Goal: Navigation & Orientation: Find specific page/section

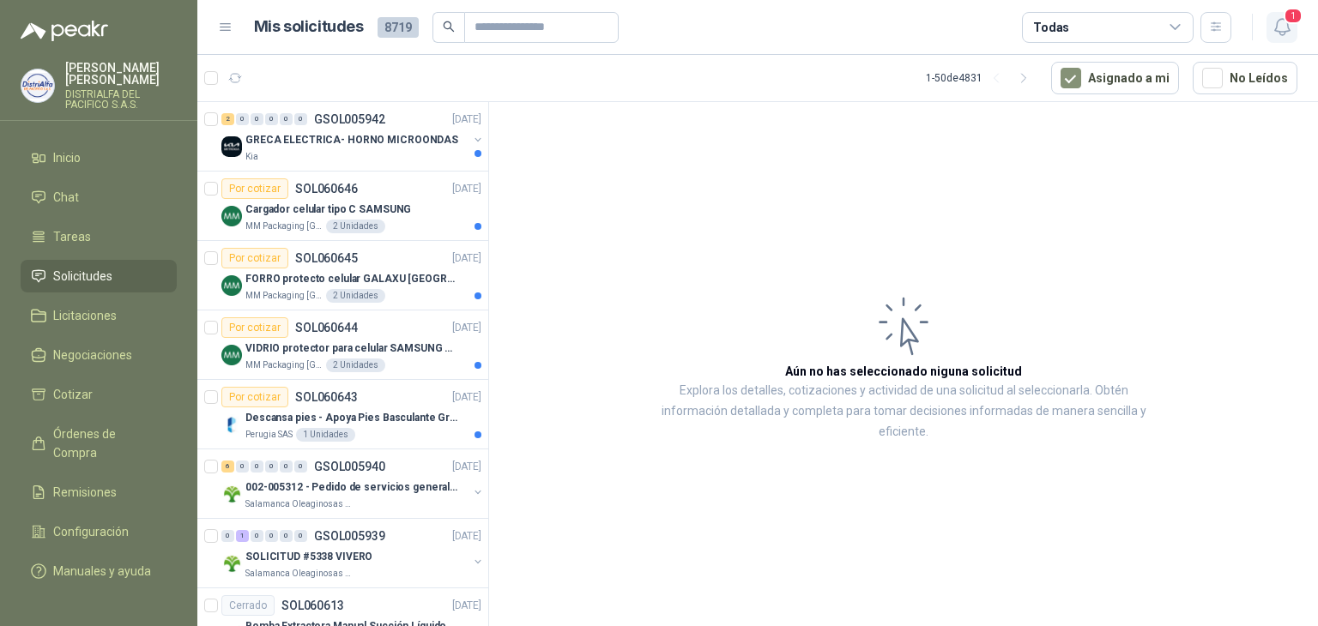
click at [1274, 21] on icon "button" at bounding box center [1282, 26] width 21 height 21
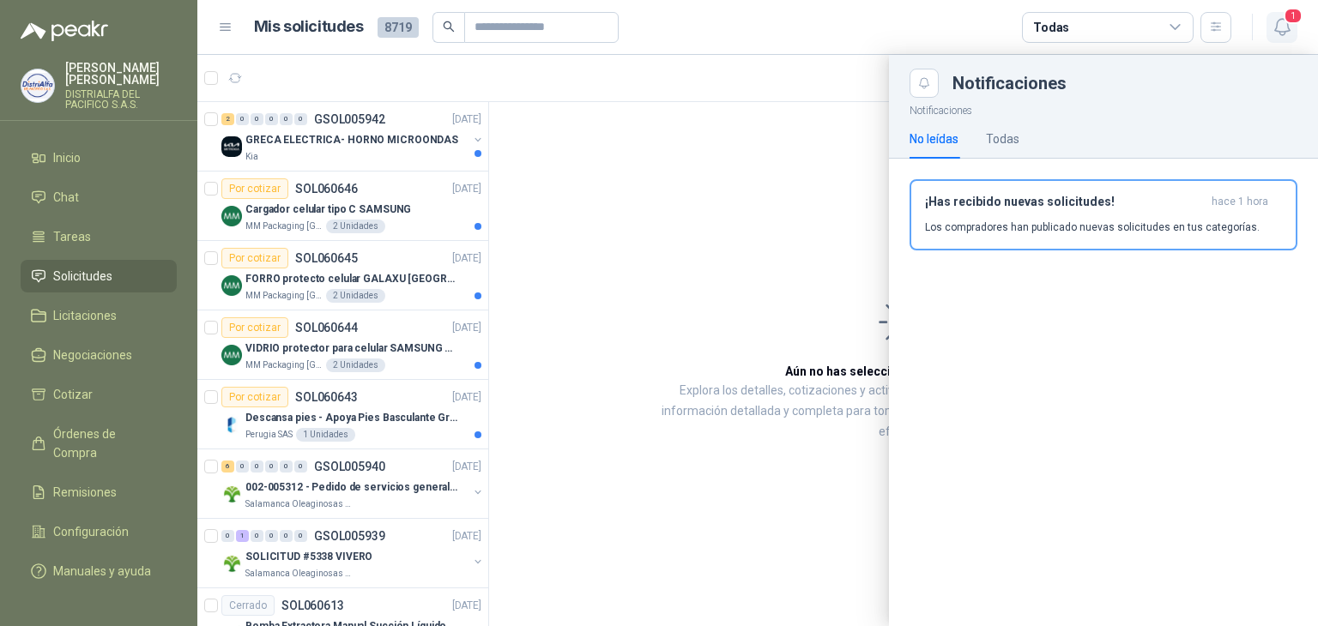
click at [1274, 21] on icon "button" at bounding box center [1282, 26] width 21 height 21
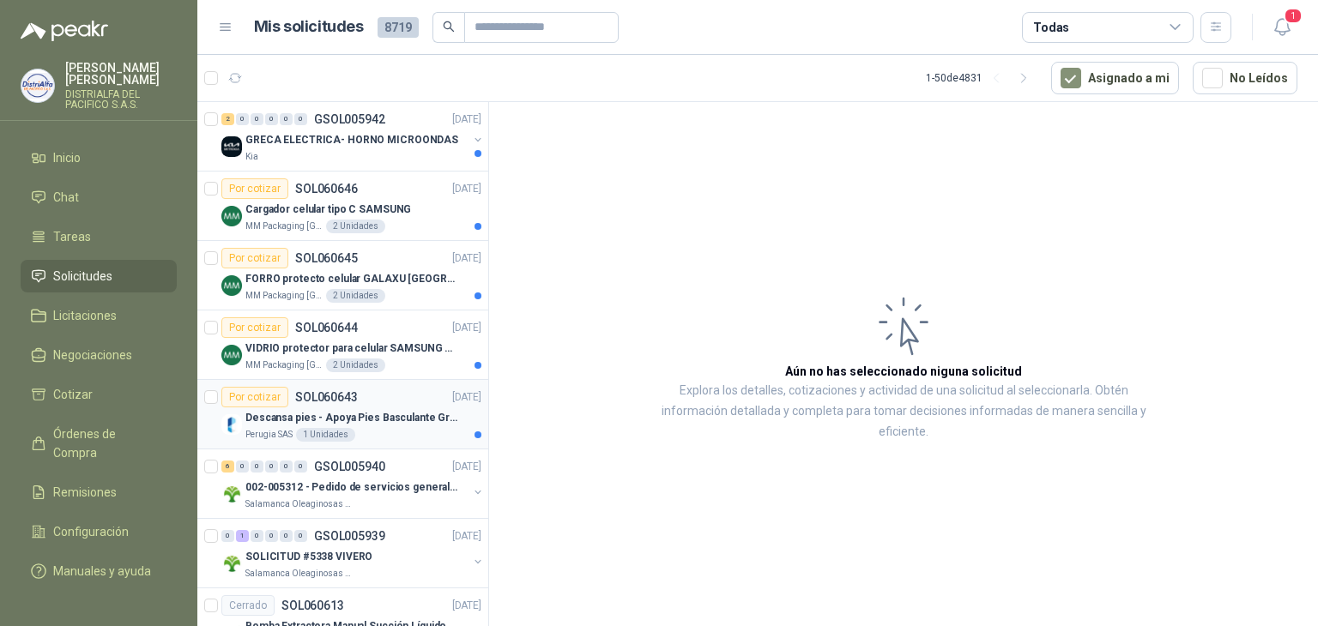
click at [390, 410] on p "Descansa pies - Apoya Pies Basculante Graduable Ergonómico" at bounding box center [352, 418] width 214 height 16
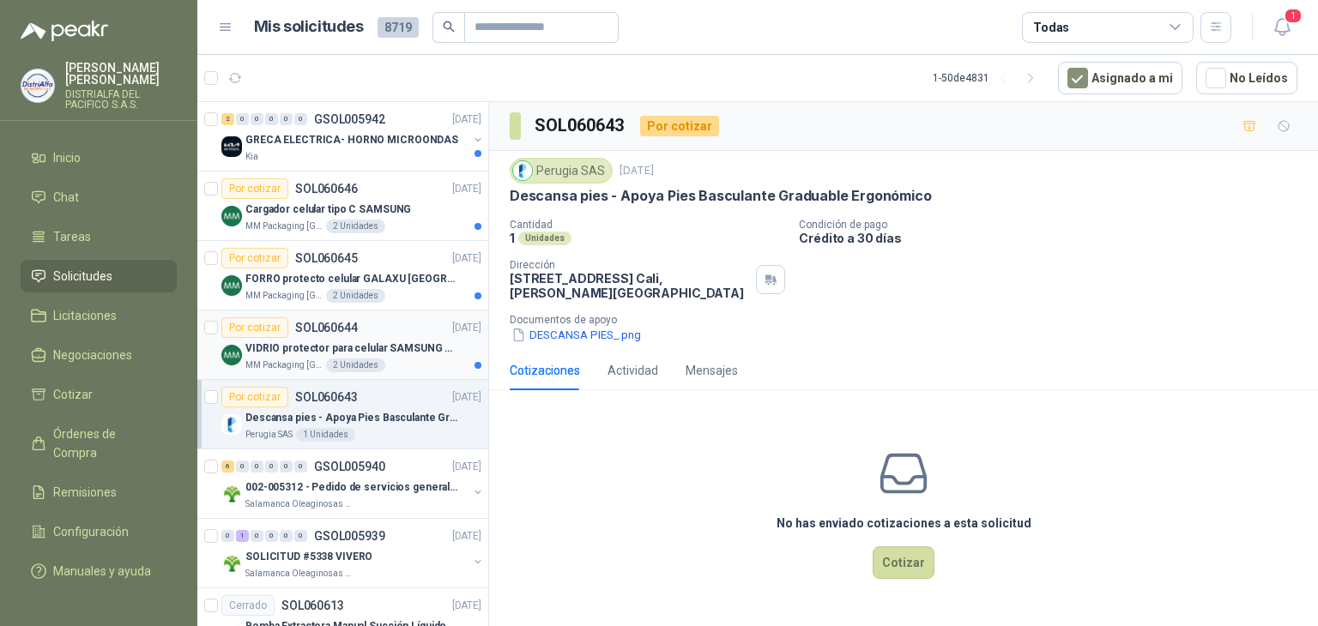
click at [403, 341] on p "VIDRIO protector para celular SAMSUNG GALAXI A16 5G" at bounding box center [352, 349] width 214 height 16
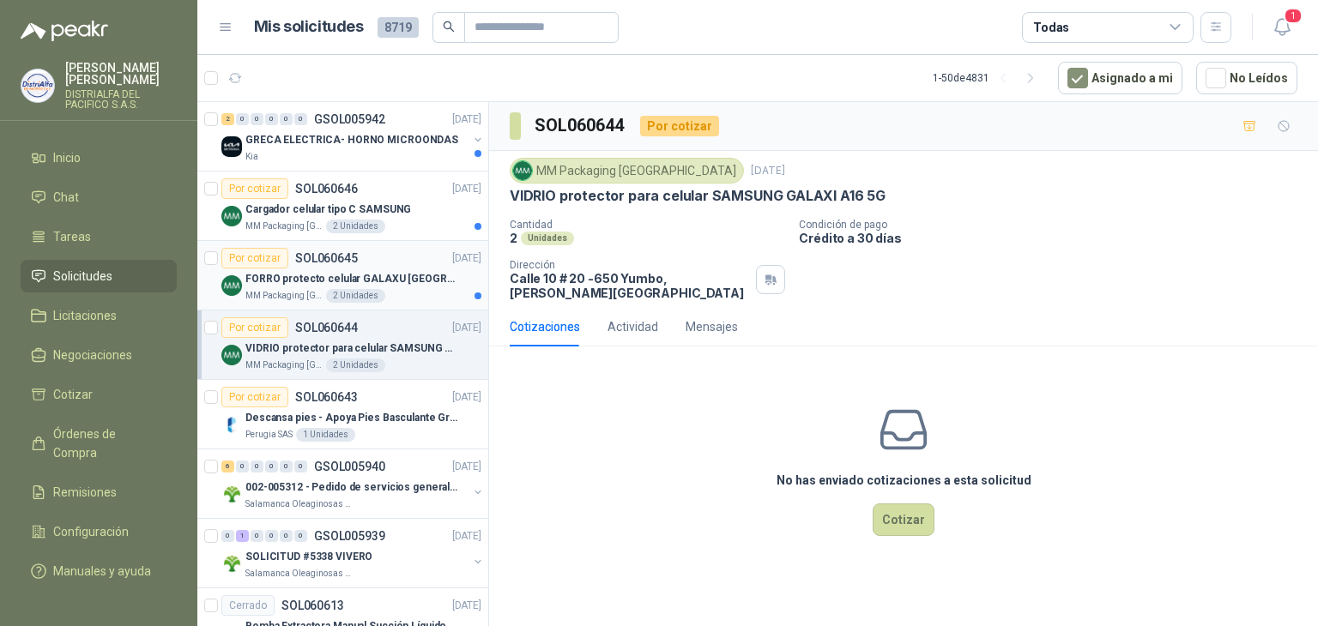
click at [412, 274] on p "FORRO protecto celular GALAXU [GEOGRAPHIC_DATA] A16 5G" at bounding box center [352, 279] width 214 height 16
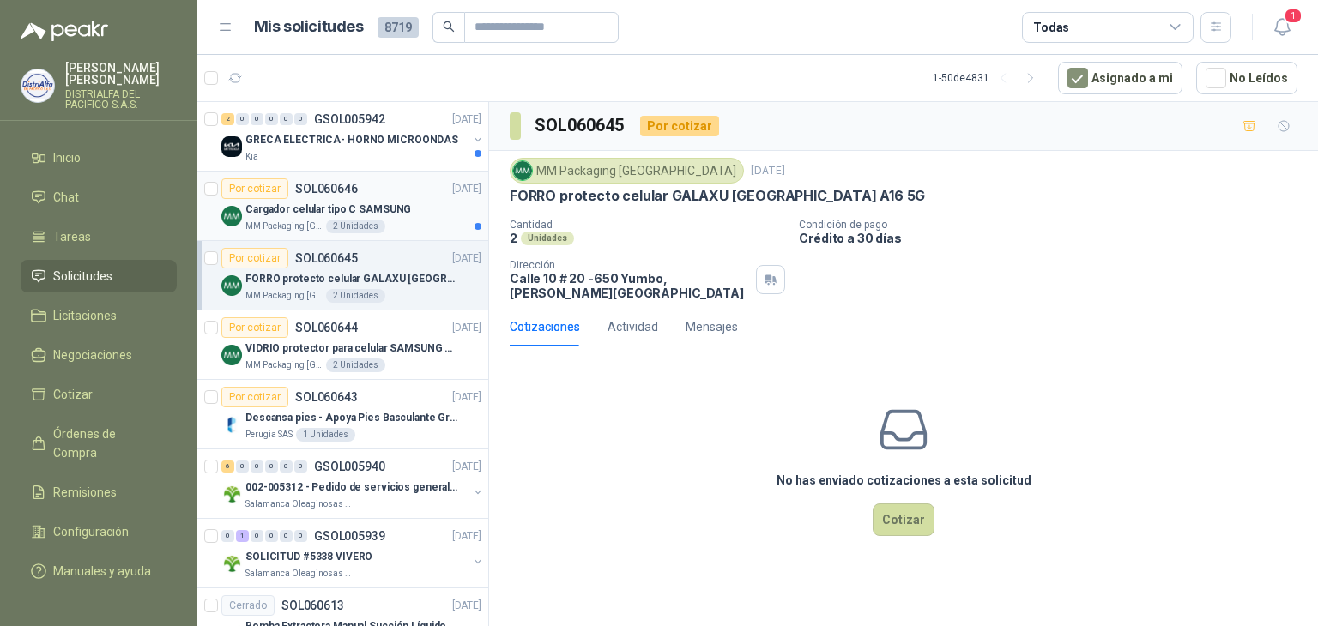
click at [422, 210] on div "Cargador celular tipo C SAMSUNG" at bounding box center [363, 209] width 236 height 21
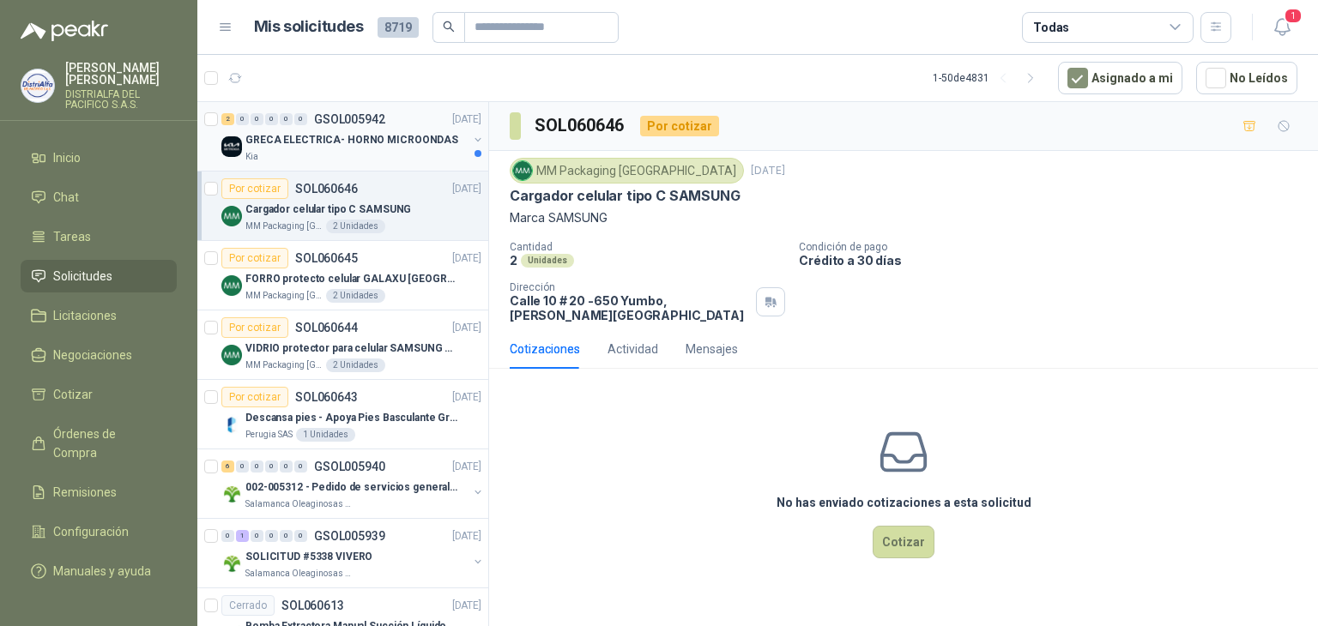
click at [405, 151] on div "Kia" at bounding box center [356, 157] width 222 height 14
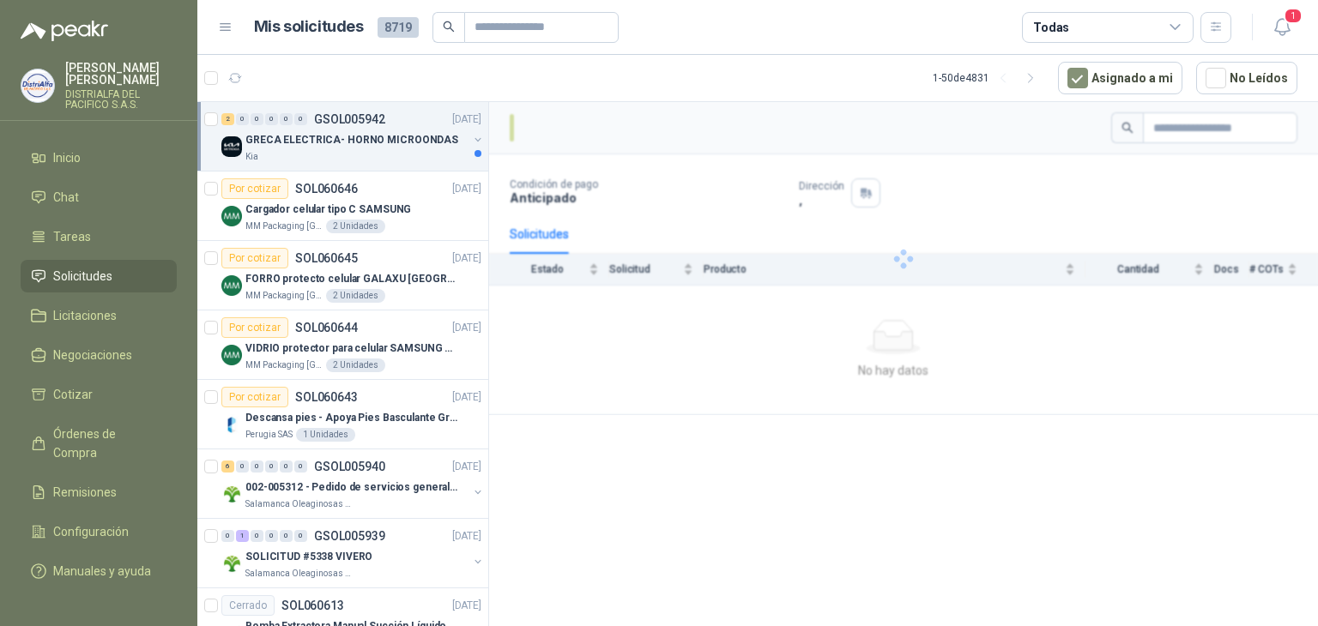
click at [405, 151] on div "Kia" at bounding box center [356, 157] width 222 height 14
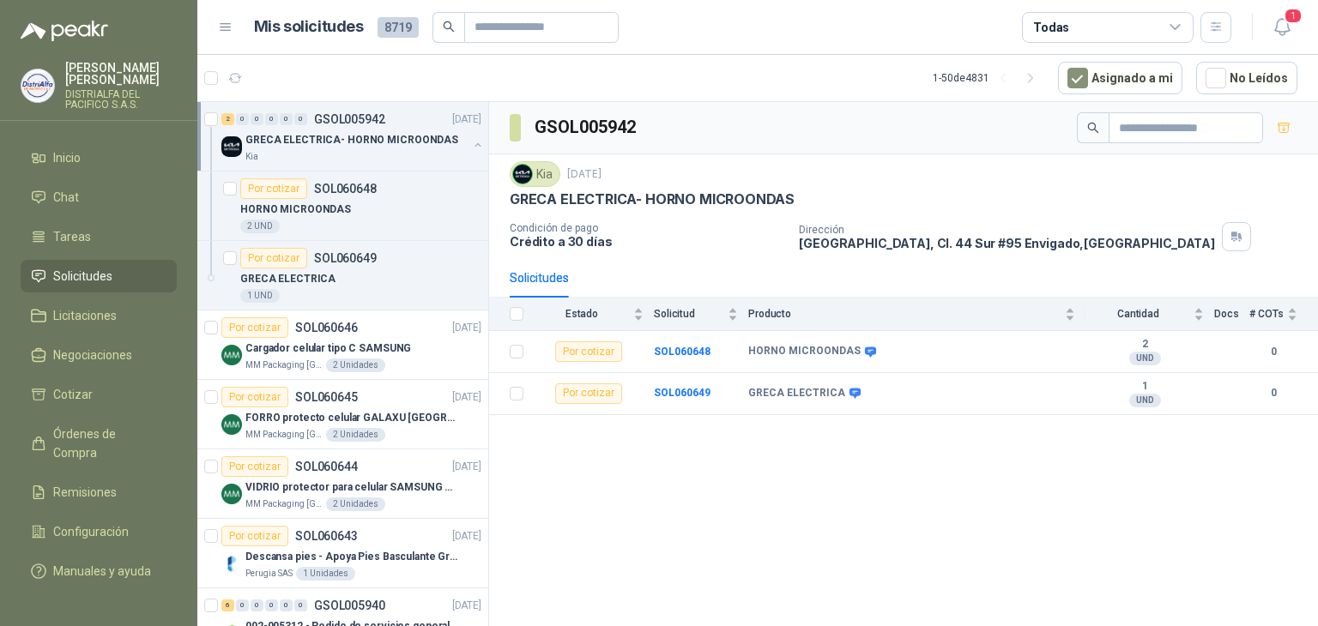
click at [405, 151] on div "Kia" at bounding box center [356, 157] width 222 height 14
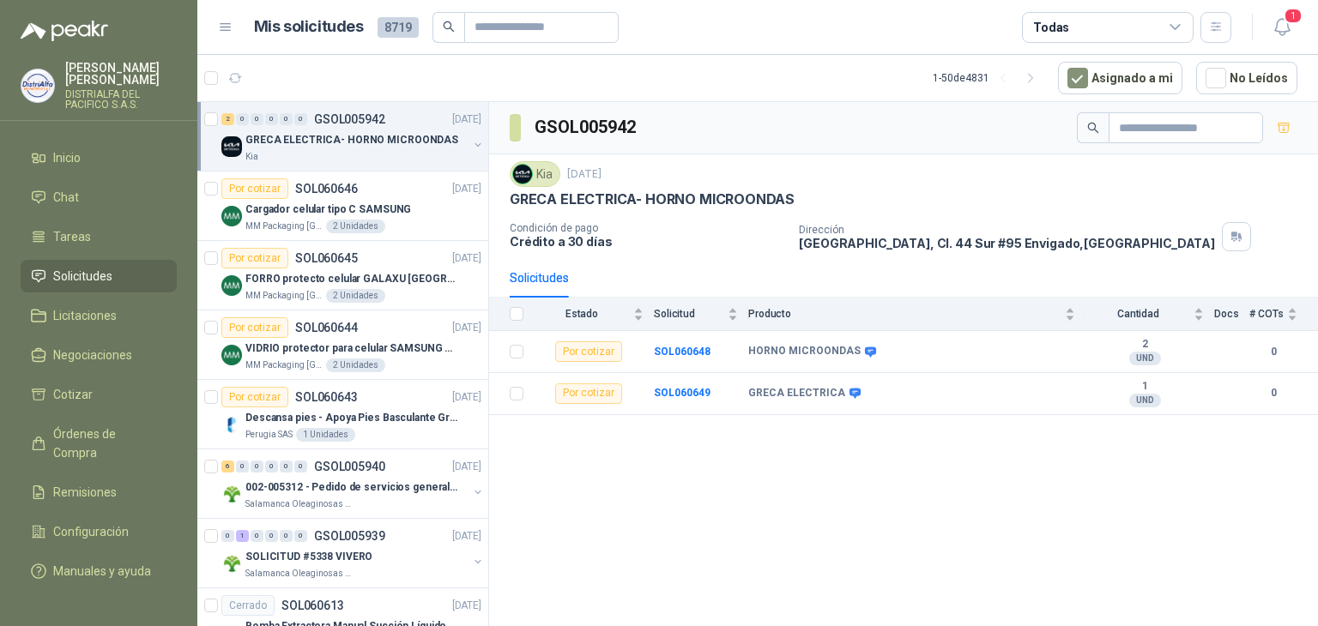
click at [405, 151] on div "Kia" at bounding box center [356, 157] width 222 height 14
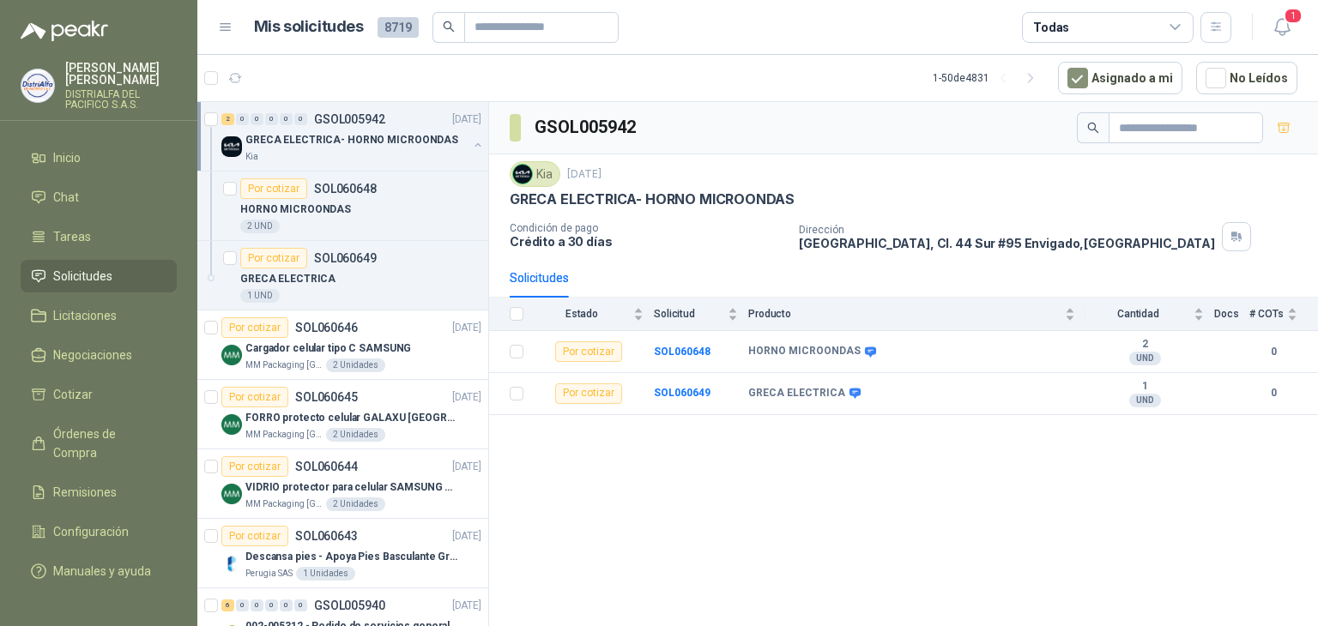
click at [405, 151] on div "Kia" at bounding box center [356, 157] width 222 height 14
